Goal: Find specific page/section: Find specific page/section

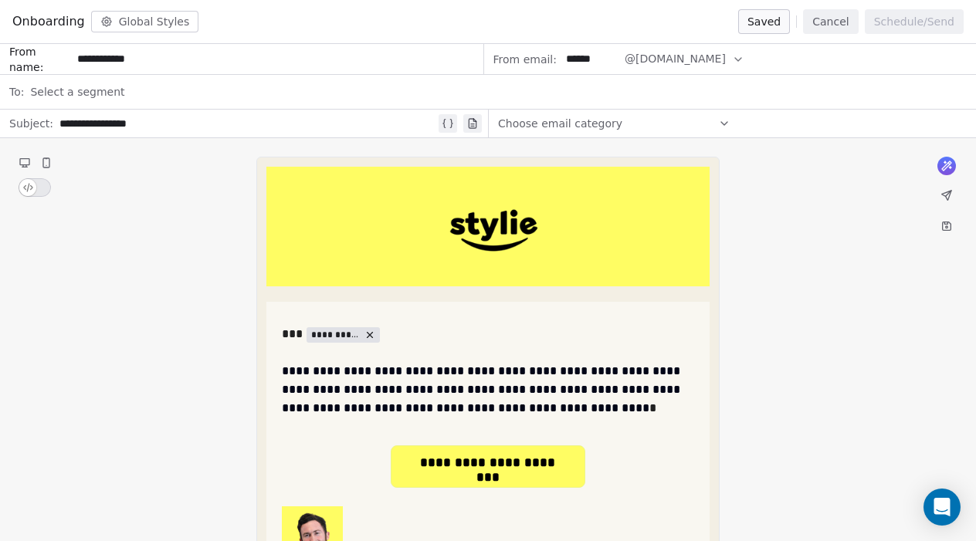
click at [825, 16] on button "Cancel" at bounding box center [830, 21] width 55 height 25
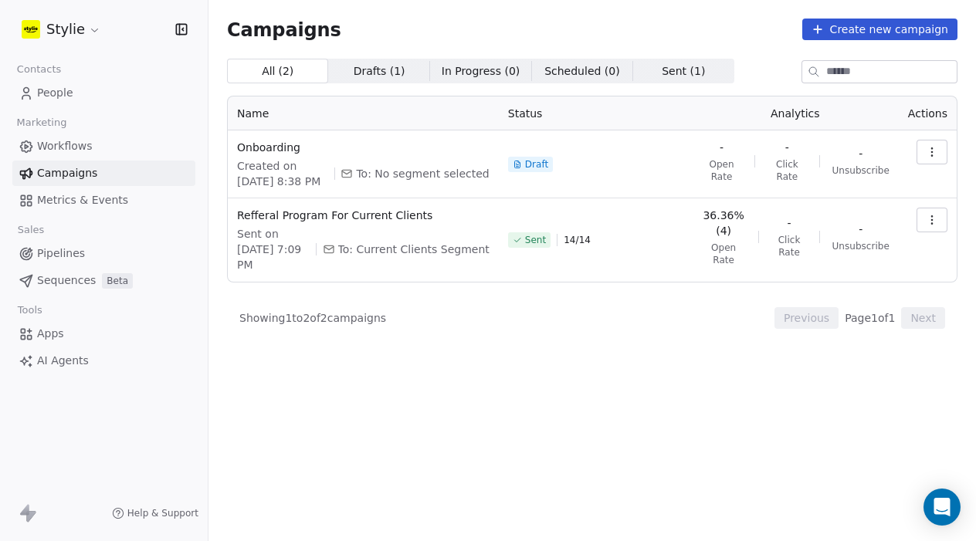
click at [66, 257] on span "Pipelines" at bounding box center [61, 254] width 48 height 16
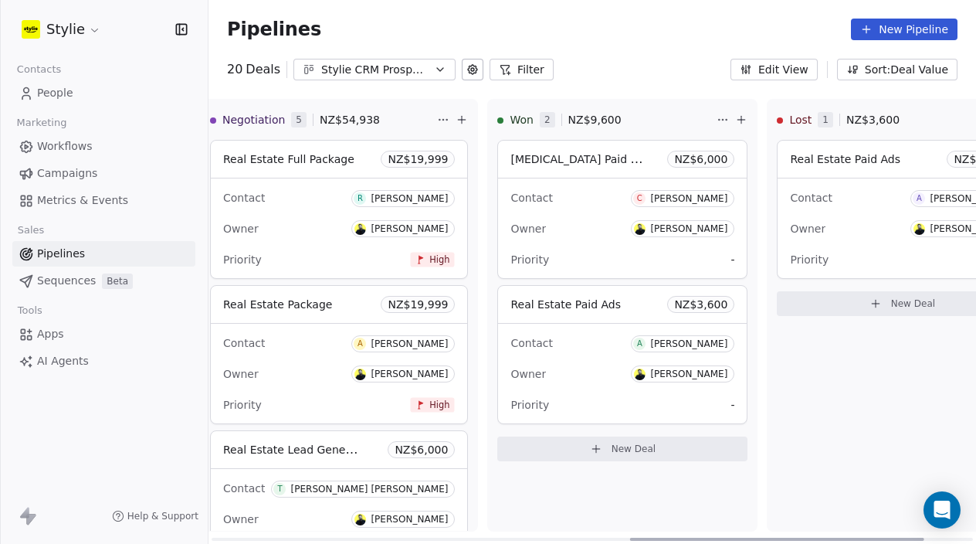
scroll to position [0, 1217]
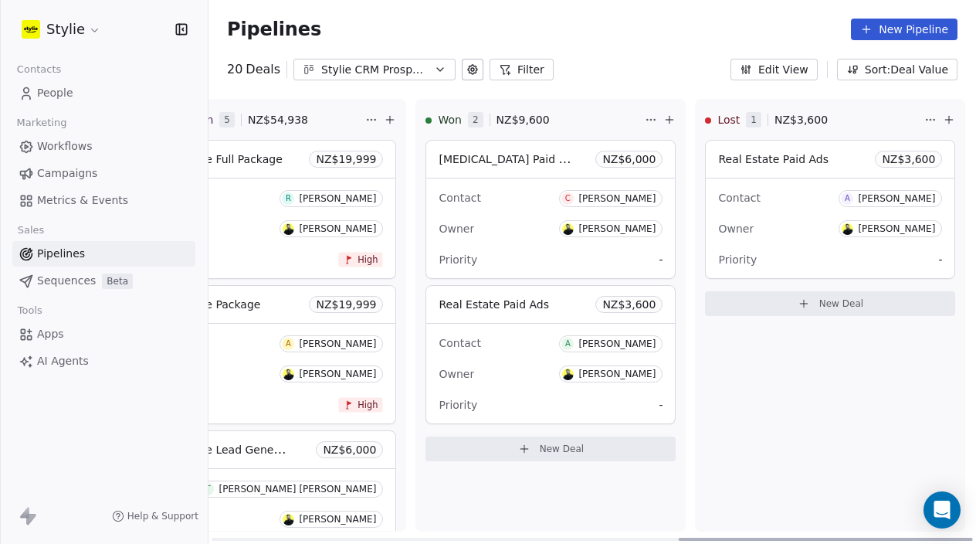
drag, startPoint x: 496, startPoint y: 539, endPoint x: 976, endPoint y: 460, distance: 486.7
click at [975, 460] on html "Stylie Contacts People Marketing Workflows Campaigns Metrics & Events Sales Pip…" at bounding box center [488, 272] width 976 height 544
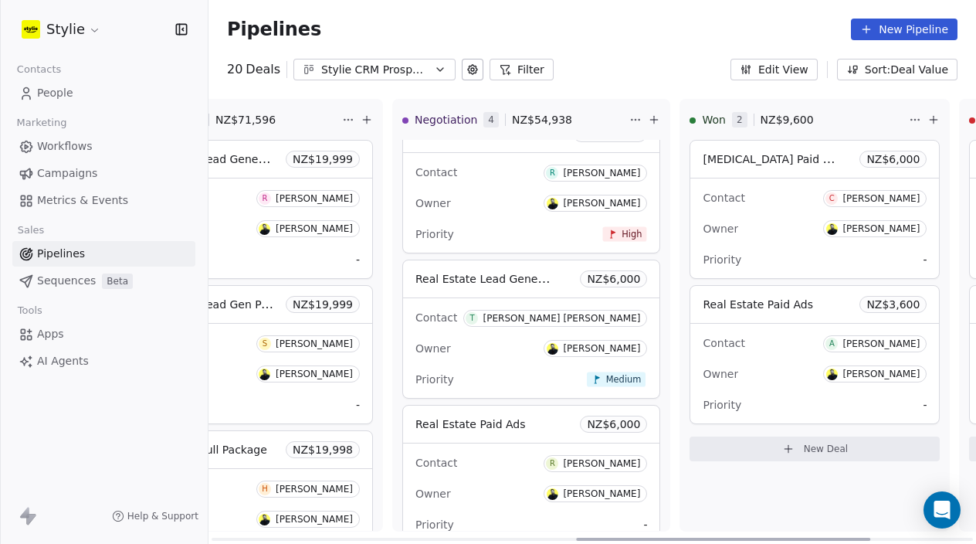
drag, startPoint x: 685, startPoint y: 536, endPoint x: 583, endPoint y: 529, distance: 102.2
click at [583, 529] on div "New Lead 0 NZ$ 0 New Deal Qualified 0 NZ$ 0 New Deal In Discussion 6 NZ$ 32,940…" at bounding box center [591, 321] width 767 height 445
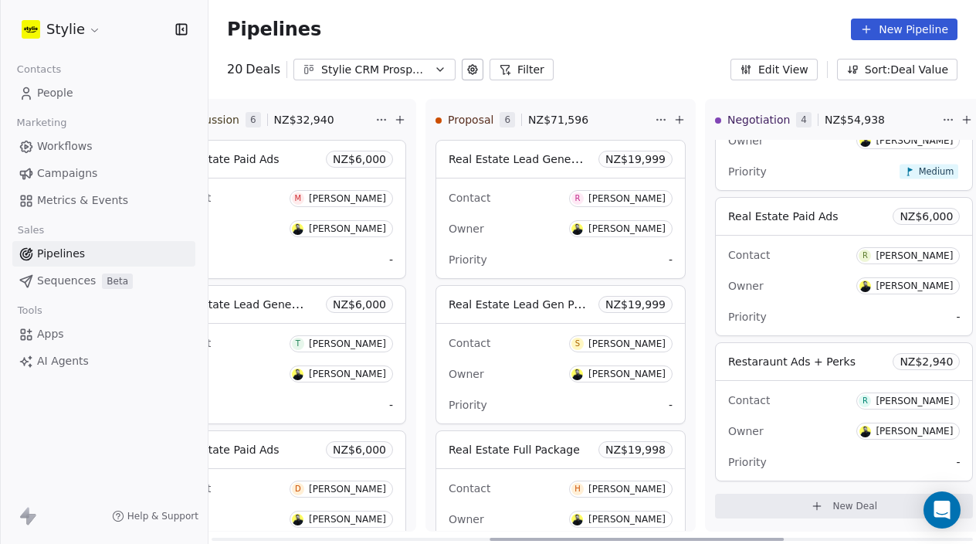
scroll to position [0, 600]
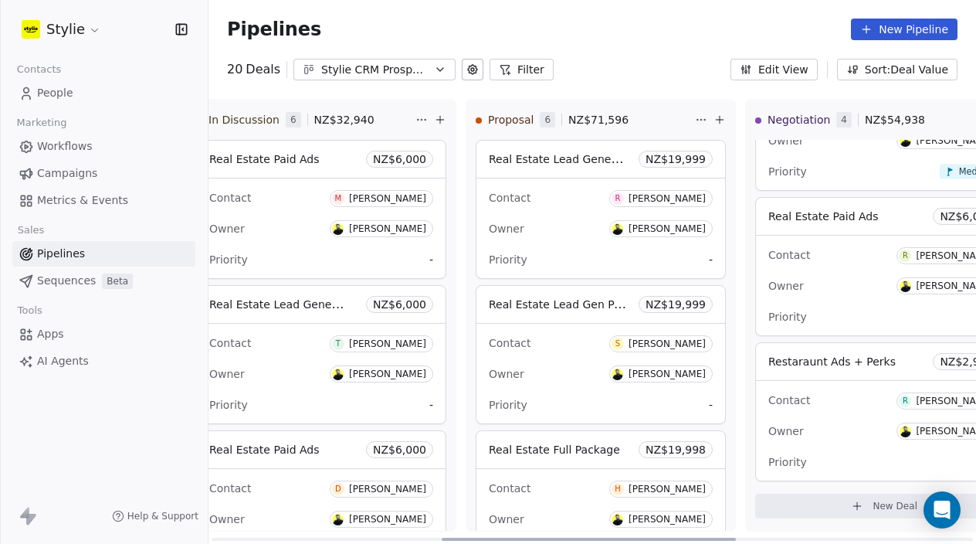
drag, startPoint x: 648, startPoint y: 537, endPoint x: 513, endPoint y: 517, distance: 135.7
click at [513, 517] on div "New Lead 0 NZ$ 0 New Deal Qualified 0 NZ$ 0 New Deal In Discussion 6 NZ$ 32,940…" at bounding box center [591, 321] width 767 height 445
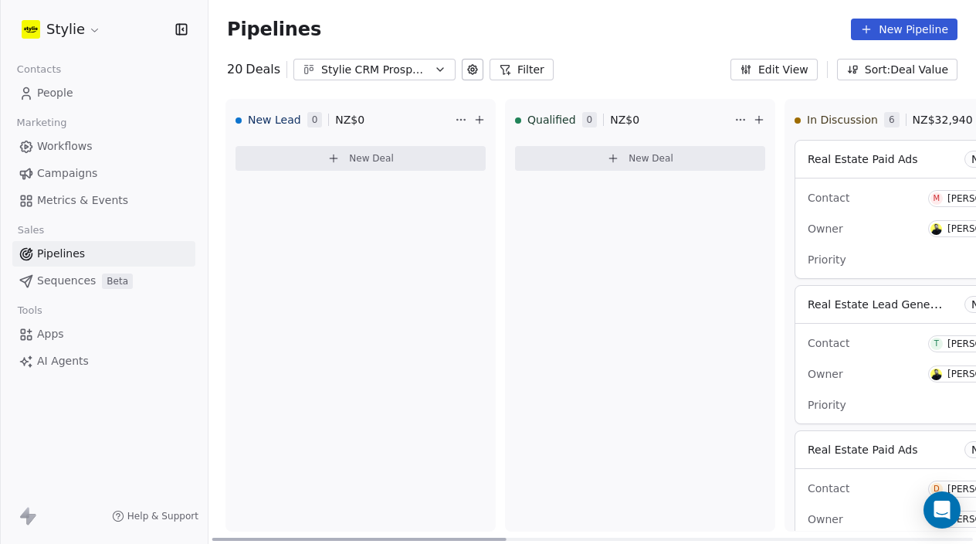
scroll to position [0, 0]
drag, startPoint x: 686, startPoint y: 537, endPoint x: 240, endPoint y: 508, distance: 446.4
click at [240, 508] on div "New Lead 0 NZ$ 0 New Deal Qualified 0 NZ$ 0 New Deal In Discussion 6 NZ$ 32,940…" at bounding box center [591, 321] width 767 height 445
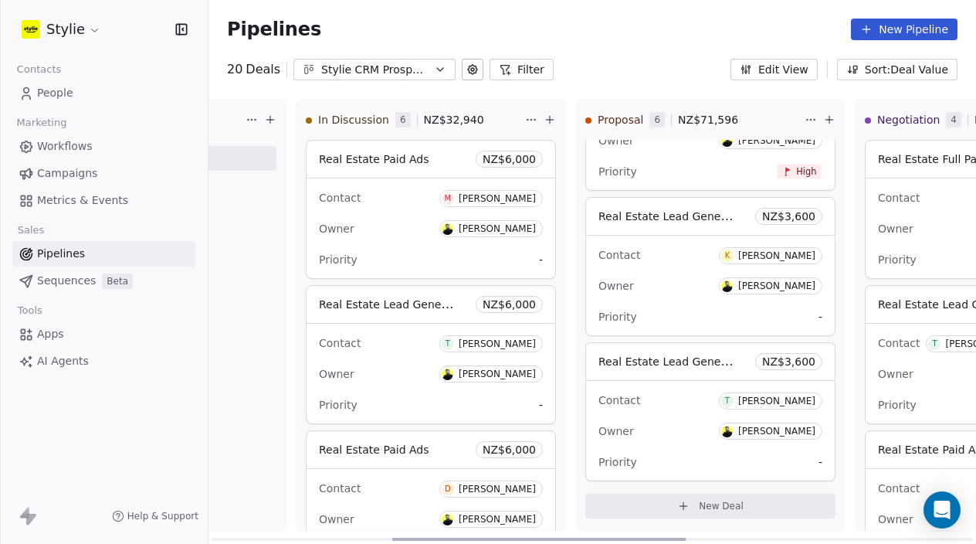
drag, startPoint x: 417, startPoint y: 537, endPoint x: 600, endPoint y: 501, distance: 186.4
click at [608, 531] on div "New Lead 0 NZ$ 0 New Deal Qualified 0 NZ$ 0 New Deal In Discussion 6 NZ$ 32,940…" at bounding box center [591, 321] width 767 height 445
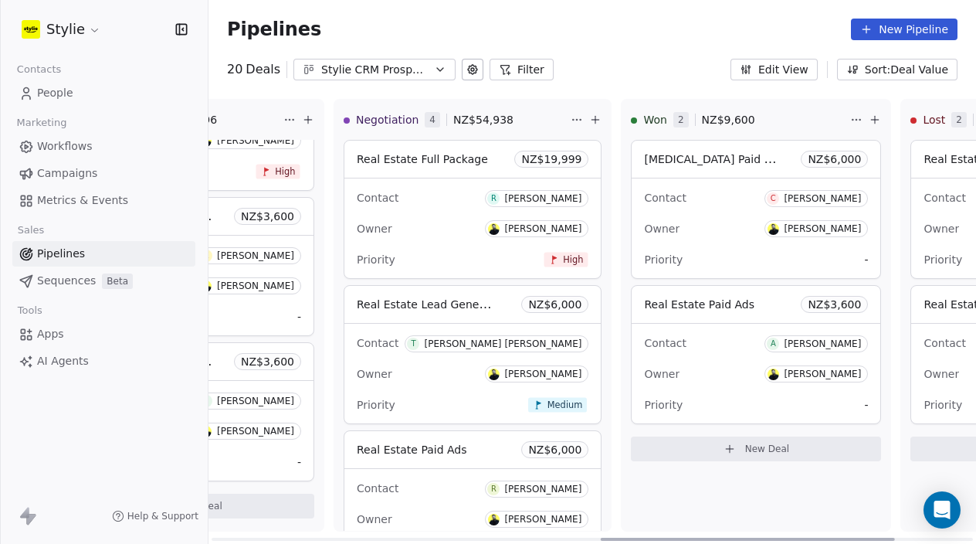
scroll to position [0, 1014]
drag, startPoint x: 537, startPoint y: 539, endPoint x: 734, endPoint y: 513, distance: 199.4
click at [734, 513] on div "New Lead 0 NZ$ 0 New Deal Qualified 0 NZ$ 0 New Deal In Discussion 6 NZ$ 32,940…" at bounding box center [591, 321] width 767 height 445
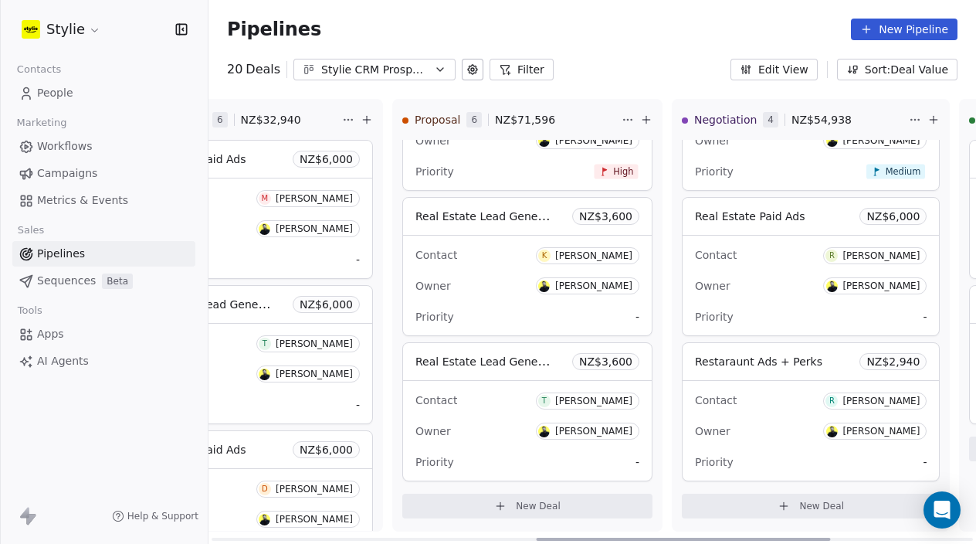
scroll to position [0, 663]
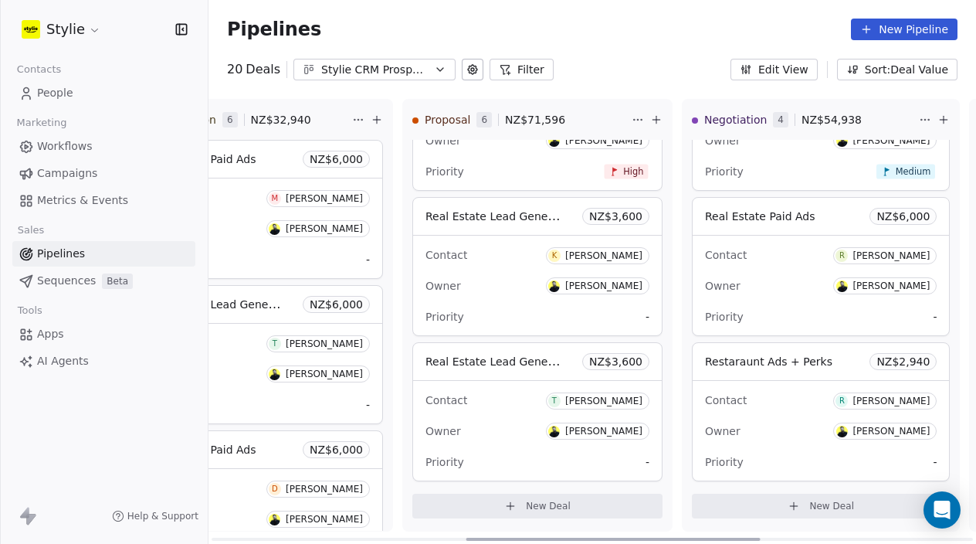
drag, startPoint x: 720, startPoint y: 538, endPoint x: 585, endPoint y: 539, distance: 134.4
click at [585, 539] on div at bounding box center [613, 538] width 294 height 3
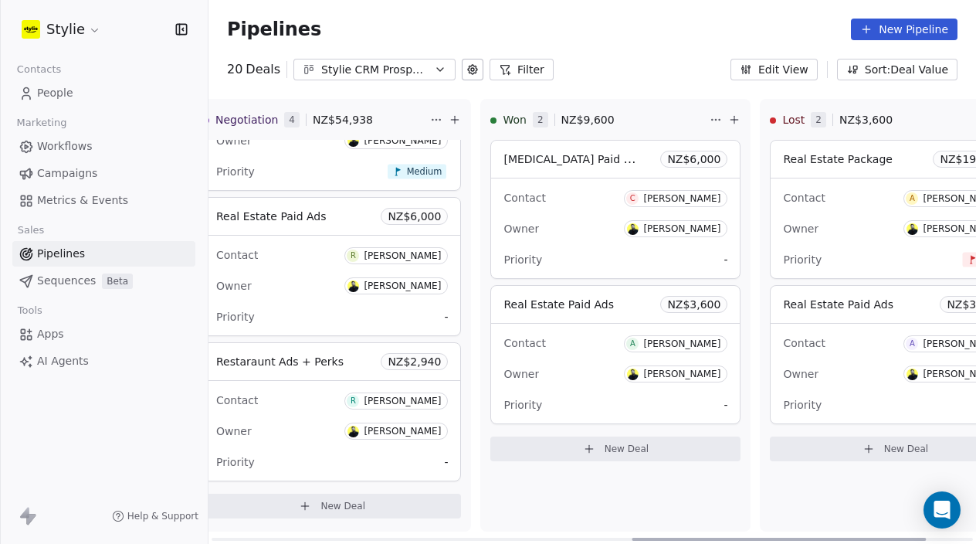
scroll to position [0, 1217]
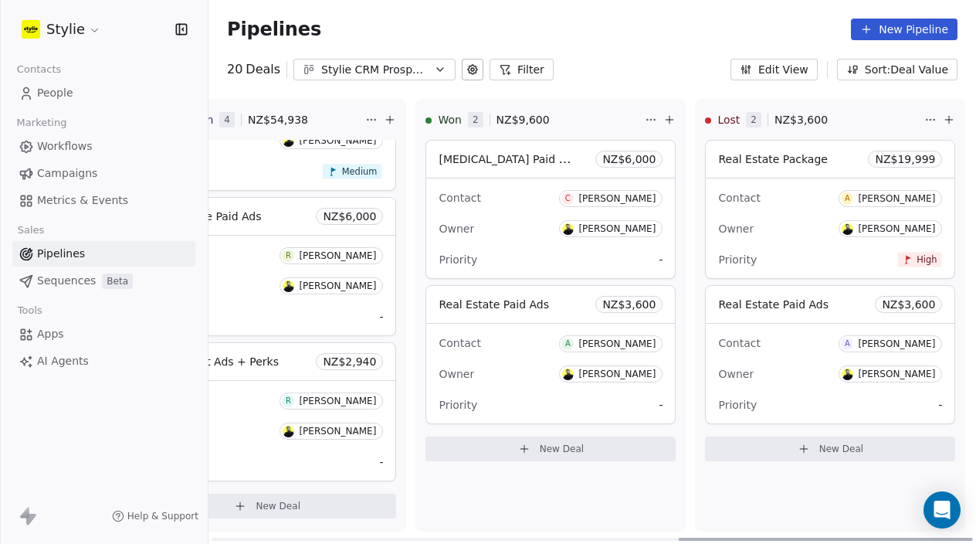
drag, startPoint x: 618, startPoint y: 540, endPoint x: 842, endPoint y: 498, distance: 227.8
click at [842, 498] on div "New Lead 0 NZ$ 0 New Deal Qualified 0 NZ$ 0 New Deal In Discussion 6 NZ$ 32,940…" at bounding box center [591, 321] width 767 height 445
